Goal: Navigation & Orientation: Find specific page/section

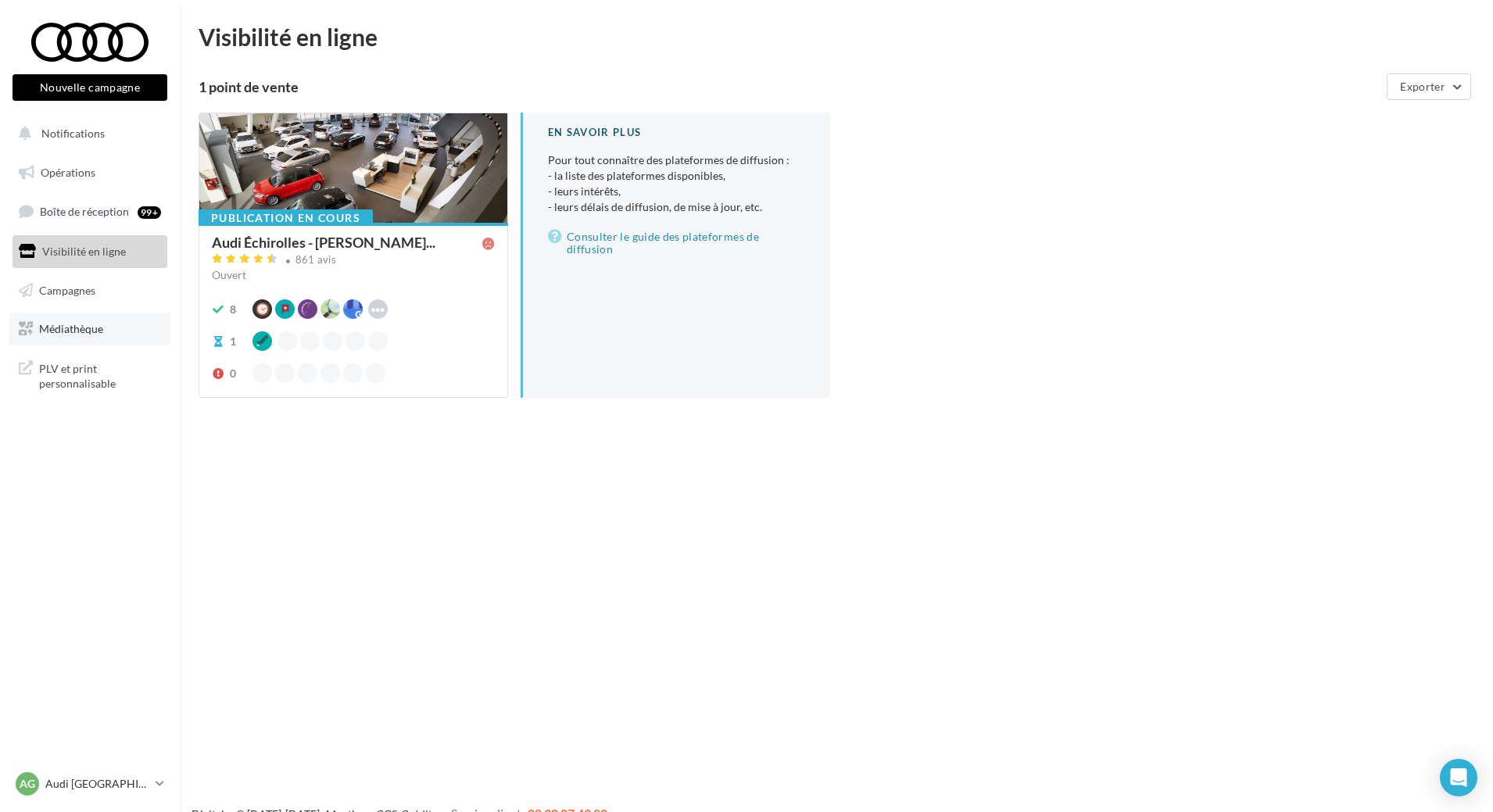
click at [67, 336] on link "Médiathèque" at bounding box center [90, 329] width 161 height 33
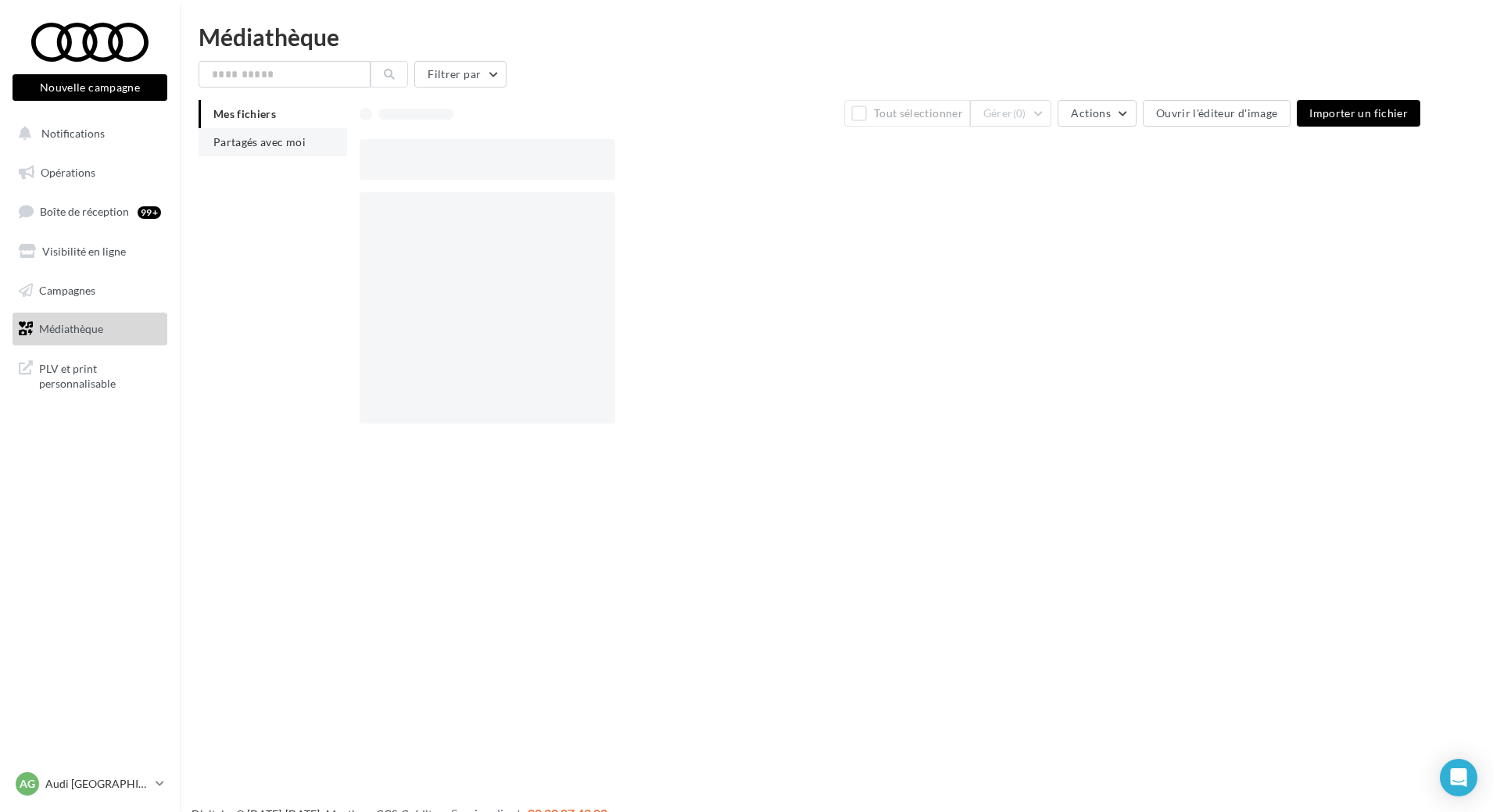
click at [279, 139] on span "Partagés avec moi" at bounding box center [260, 142] width 92 height 13
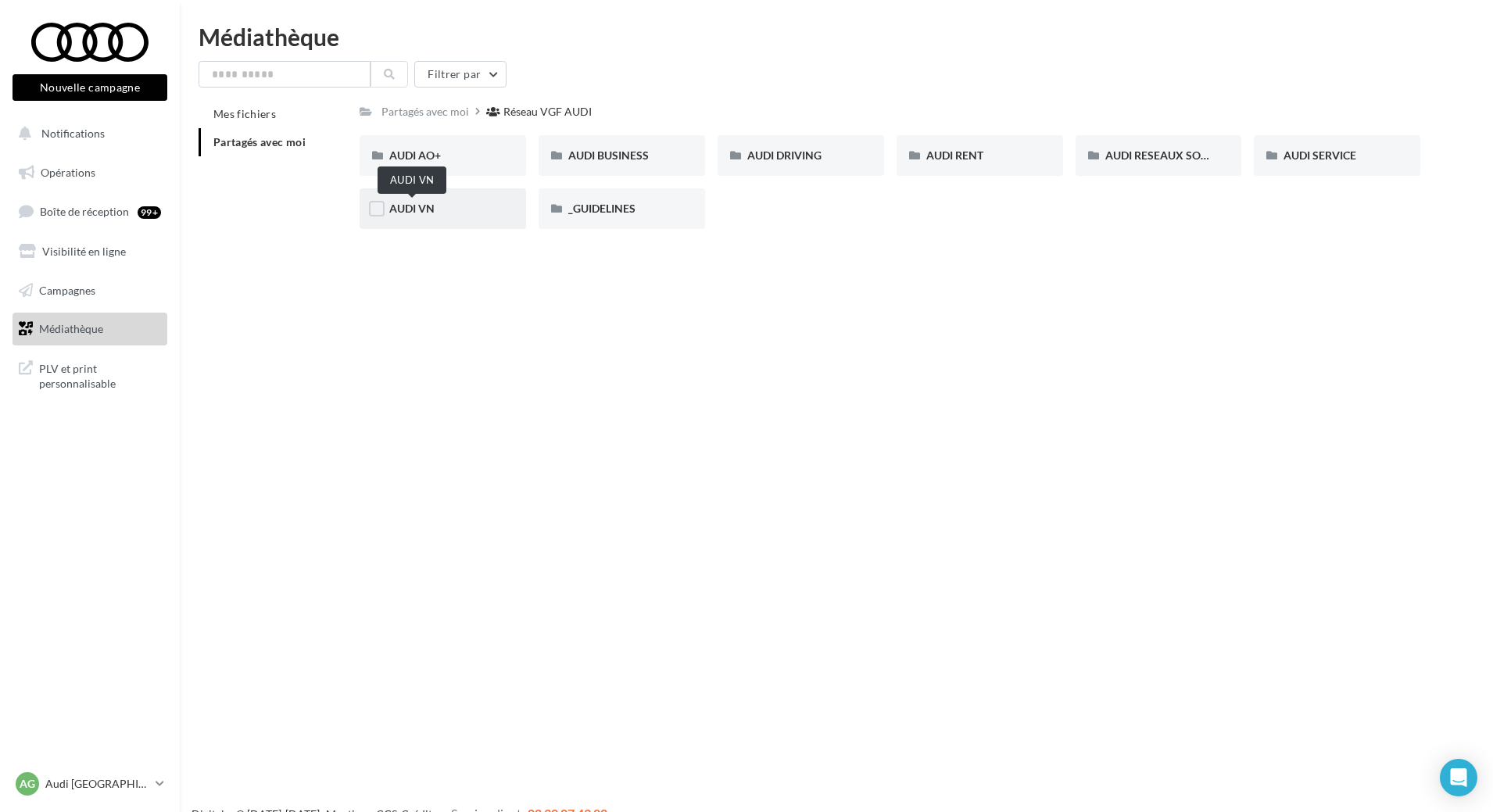
click at [408, 207] on span "AUDI VN" at bounding box center [412, 208] width 45 height 13
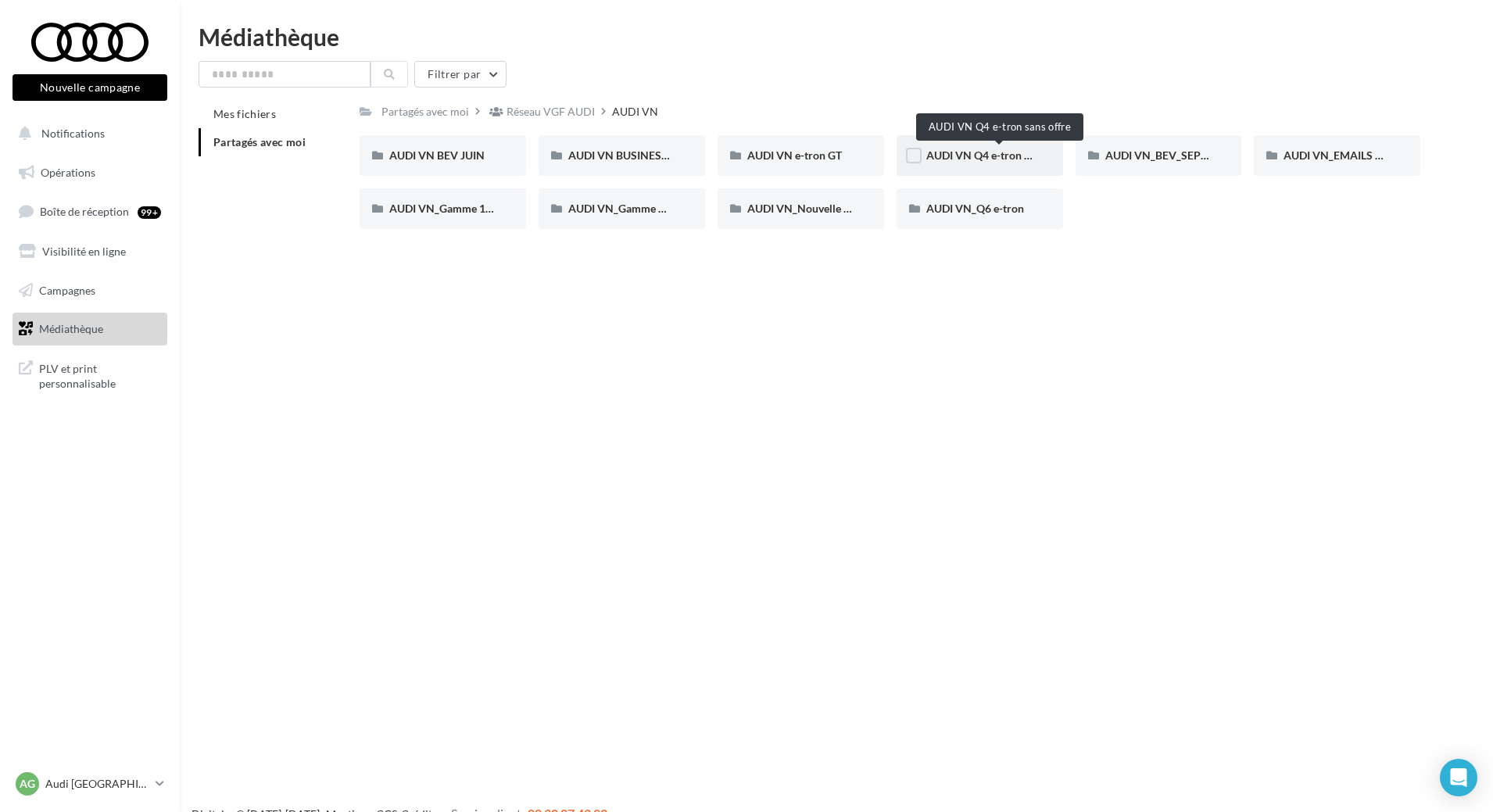
click at [963, 156] on span "AUDI VN Q4 e-tron sans offre" at bounding box center [999, 155] width 146 height 13
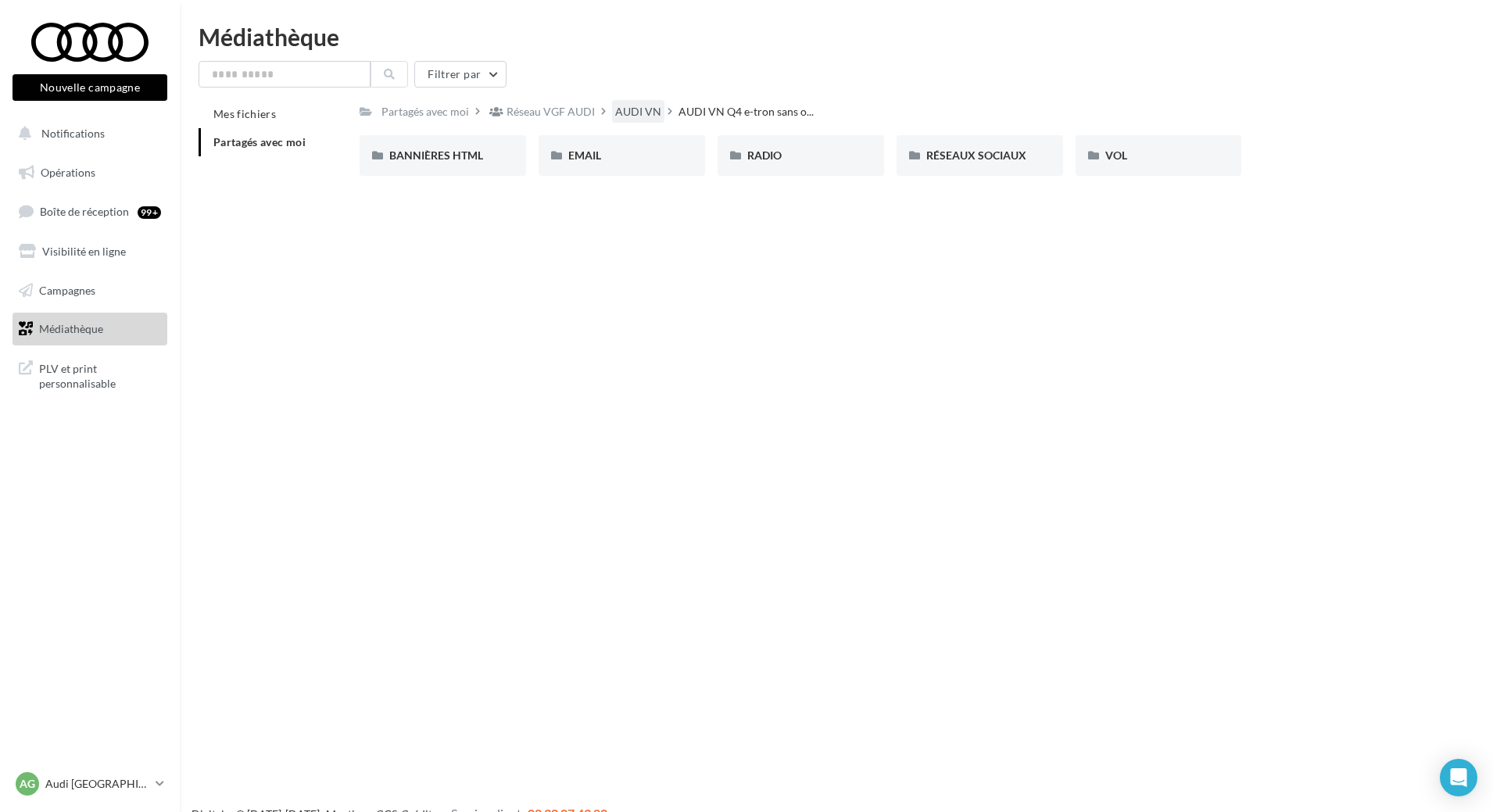
click at [637, 116] on div "AUDI VN" at bounding box center [638, 112] width 46 height 15
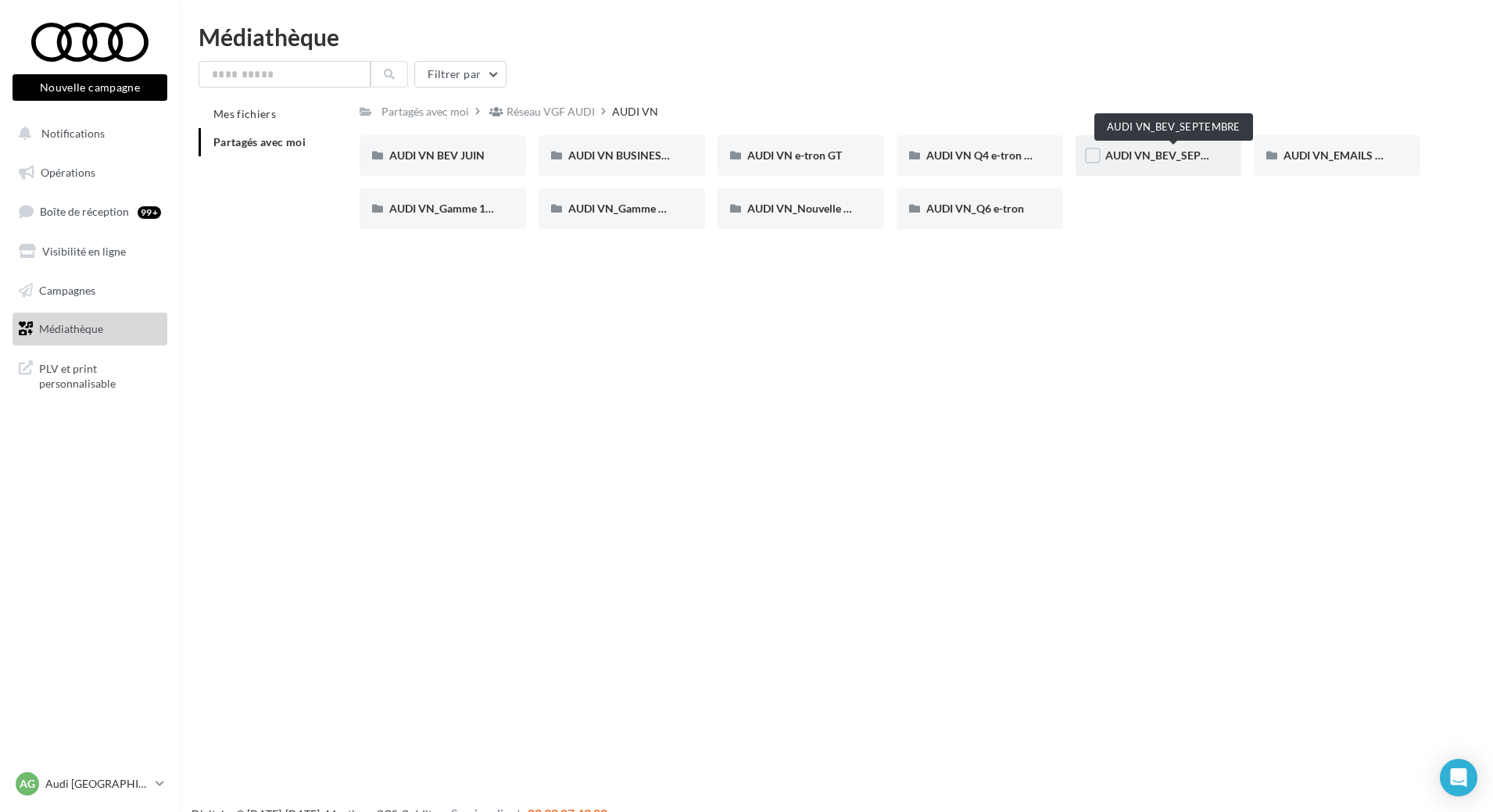
click at [1193, 161] on span "AUDI VN_BEV_SEPTEMBRE" at bounding box center [1174, 155] width 138 height 13
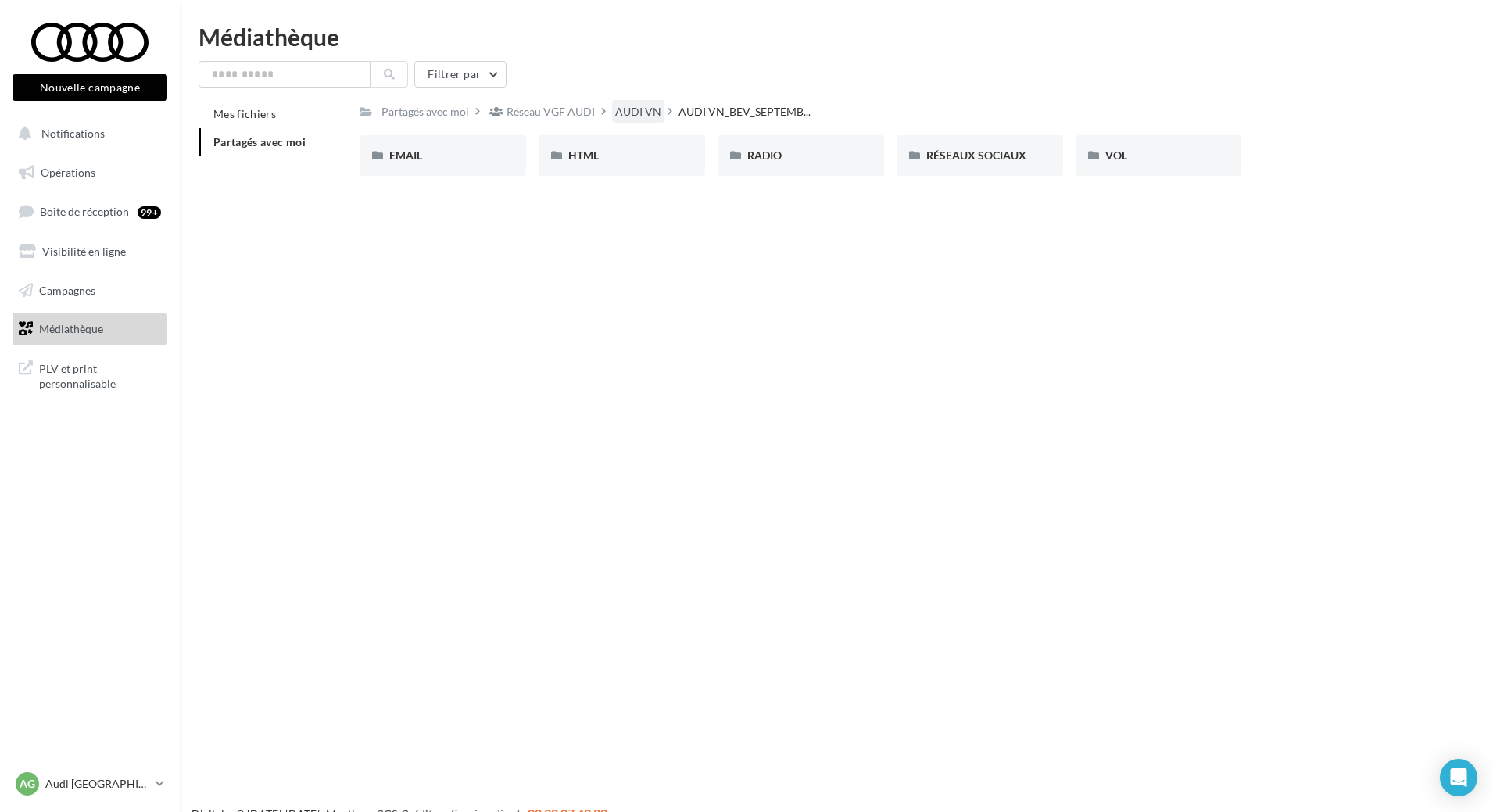
click at [631, 101] on div "AUDI VN" at bounding box center [638, 112] width 53 height 23
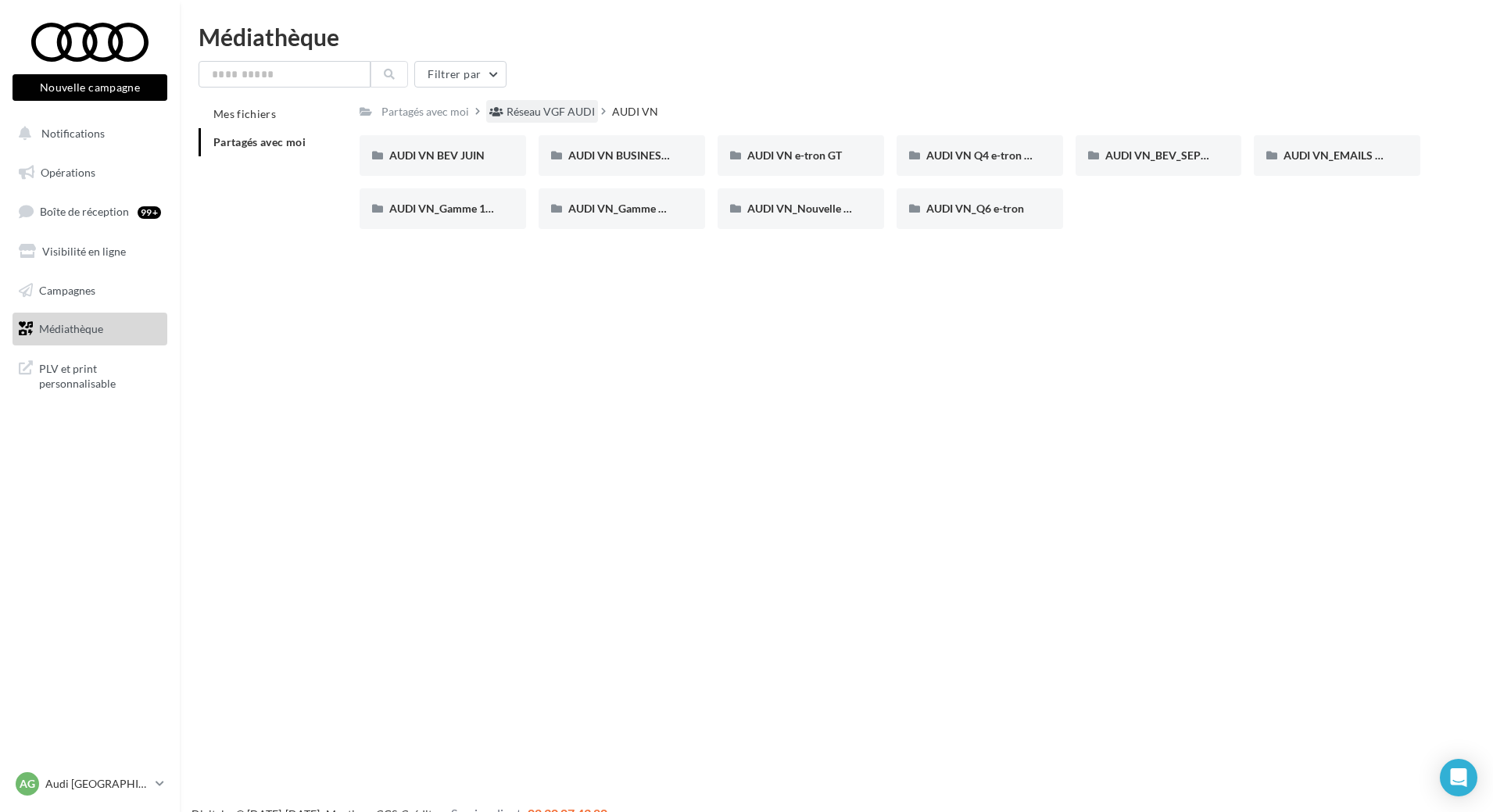
click at [547, 116] on div "Réseau VGF AUDI" at bounding box center [550, 112] width 88 height 15
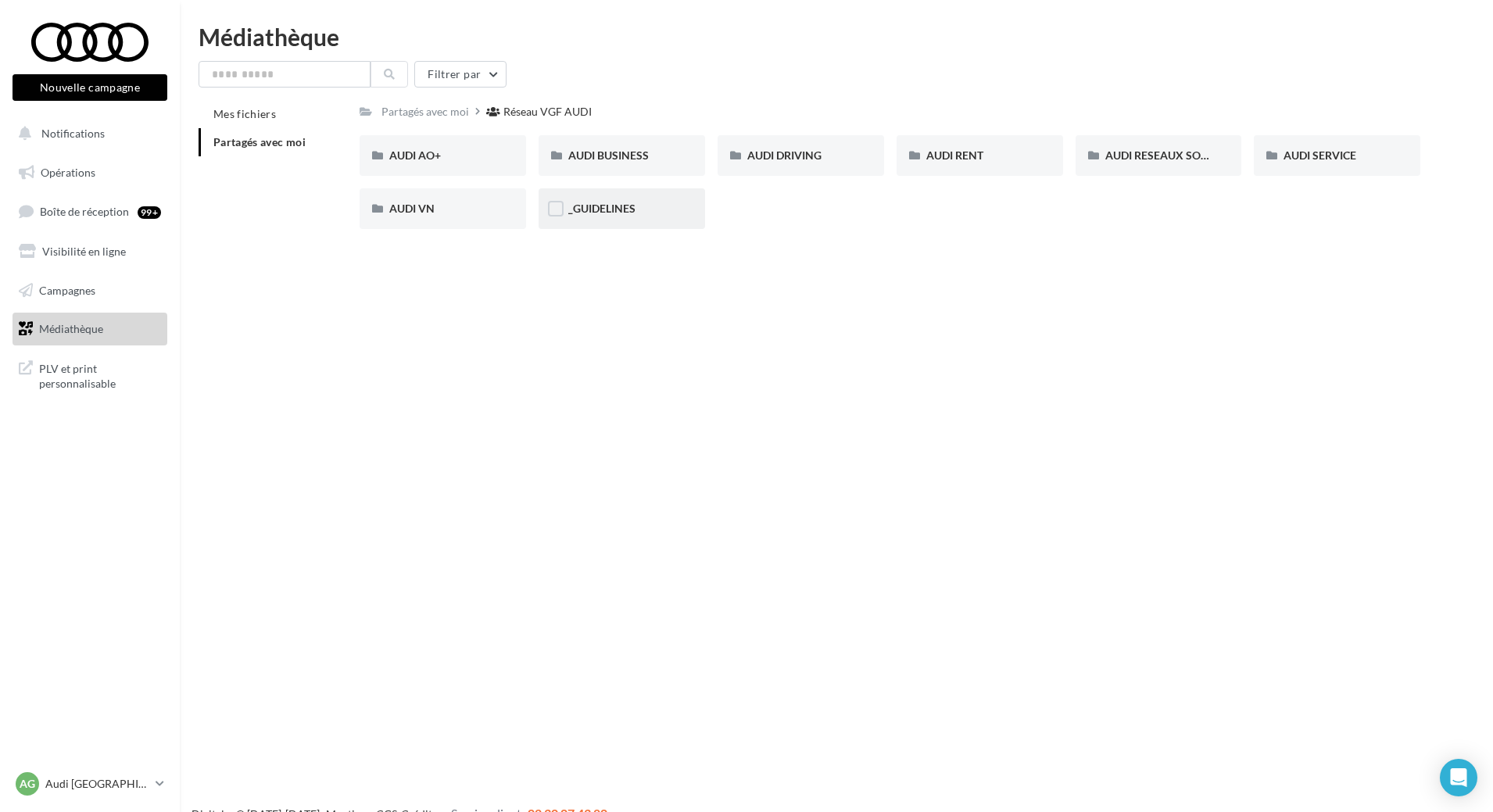
click at [628, 209] on span "_GUIDELINES" at bounding box center [602, 208] width 67 height 13
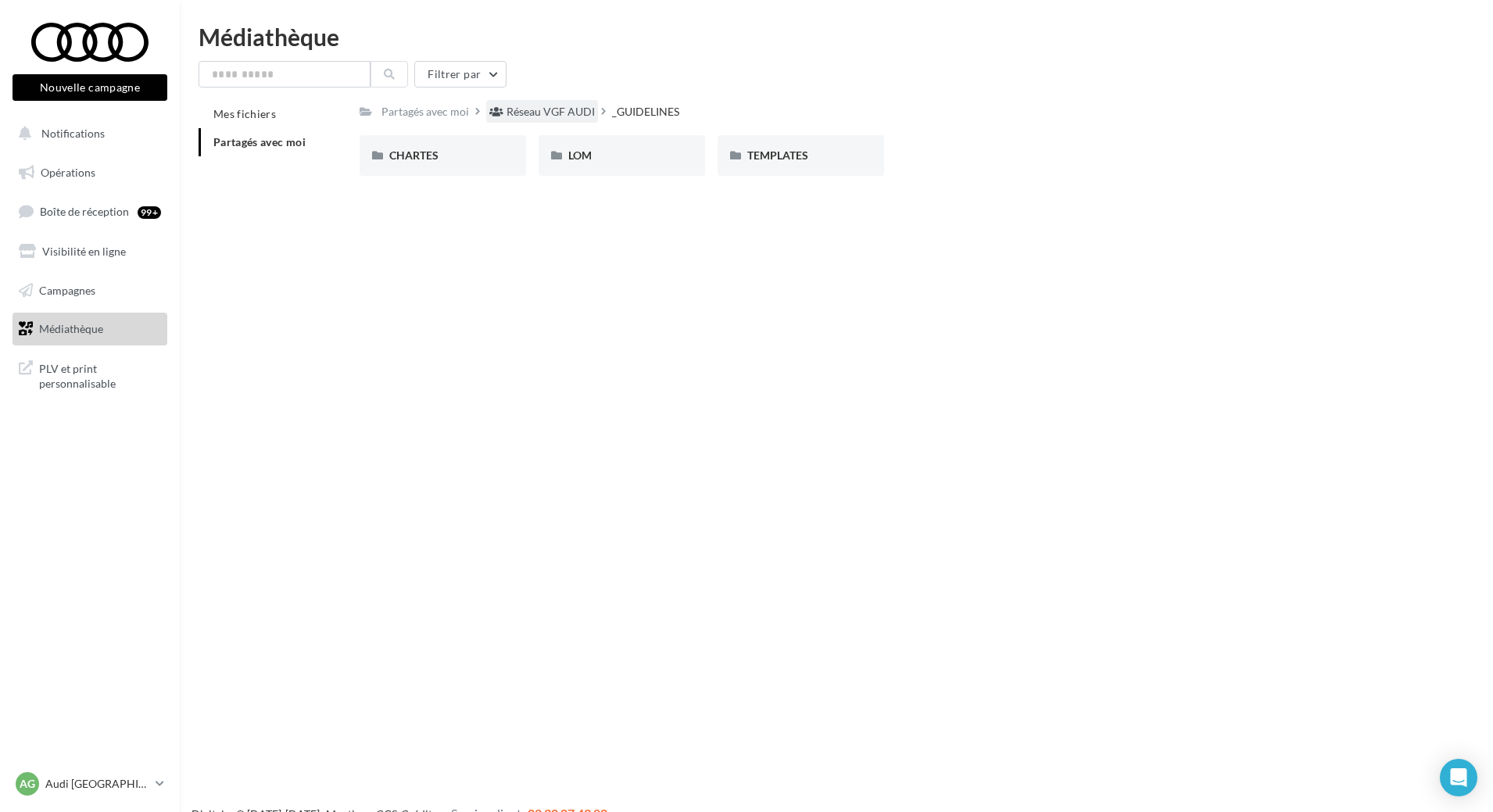
click at [569, 115] on div "Réseau VGF AUDI" at bounding box center [550, 112] width 88 height 15
